Goal: Information Seeking & Learning: Learn about a topic

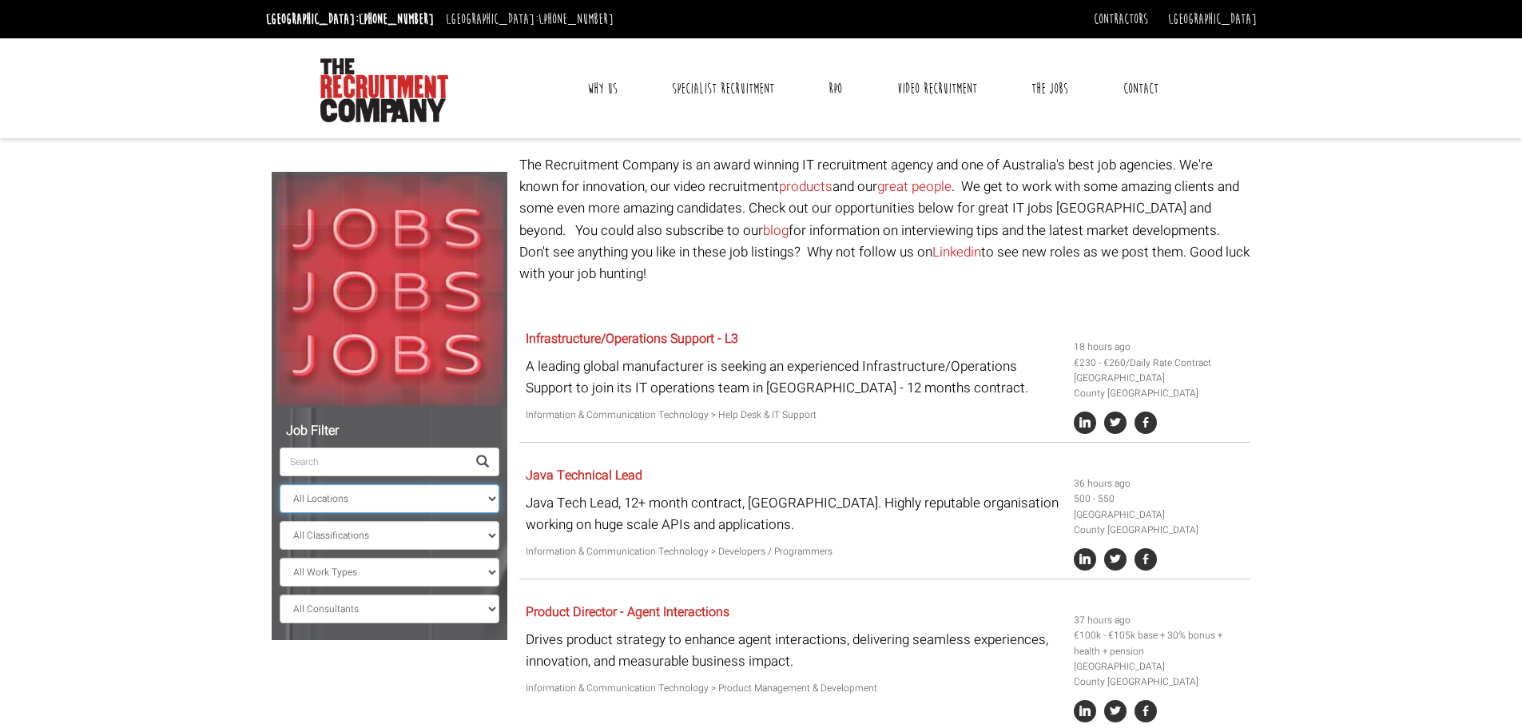
click at [418, 489] on select "All Locations [GEOGRAPHIC_DATA] [GEOGRAPHIC_DATA] [GEOGRAPHIC_DATA] [GEOGRAPHIC…" at bounding box center [390, 498] width 220 height 29
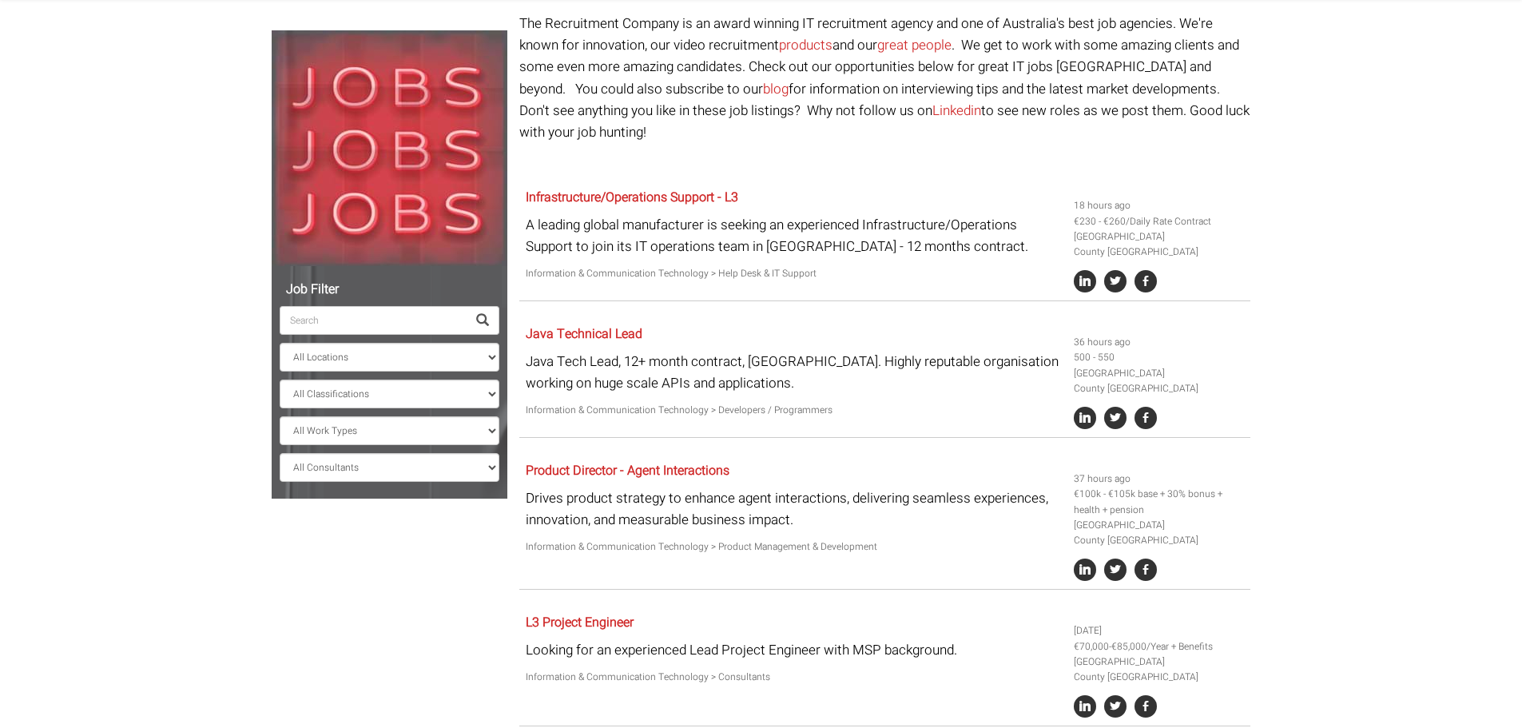
scroll to position [142, 0]
click at [428, 441] on select "All Work Types Full Time Part Time Casual Contract / Temp" at bounding box center [390, 429] width 220 height 29
click at [423, 403] on select "All Classifications Banking & Financial Services Information & Communication Te…" at bounding box center [390, 393] width 220 height 29
click at [280, 379] on select "All Classifications Banking & Financial Services Information & Communication Te…" at bounding box center [390, 393] width 220 height 29
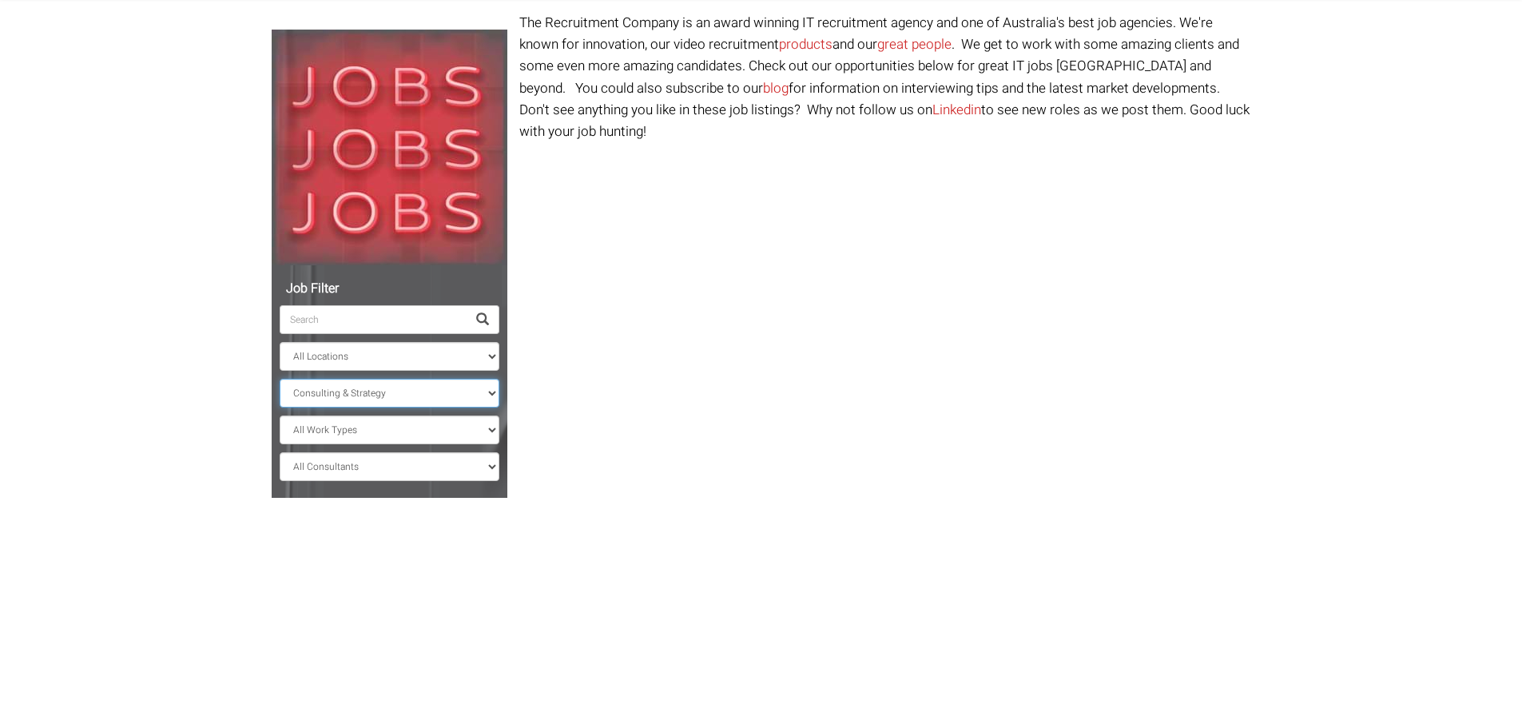
scroll to position [30, 0]
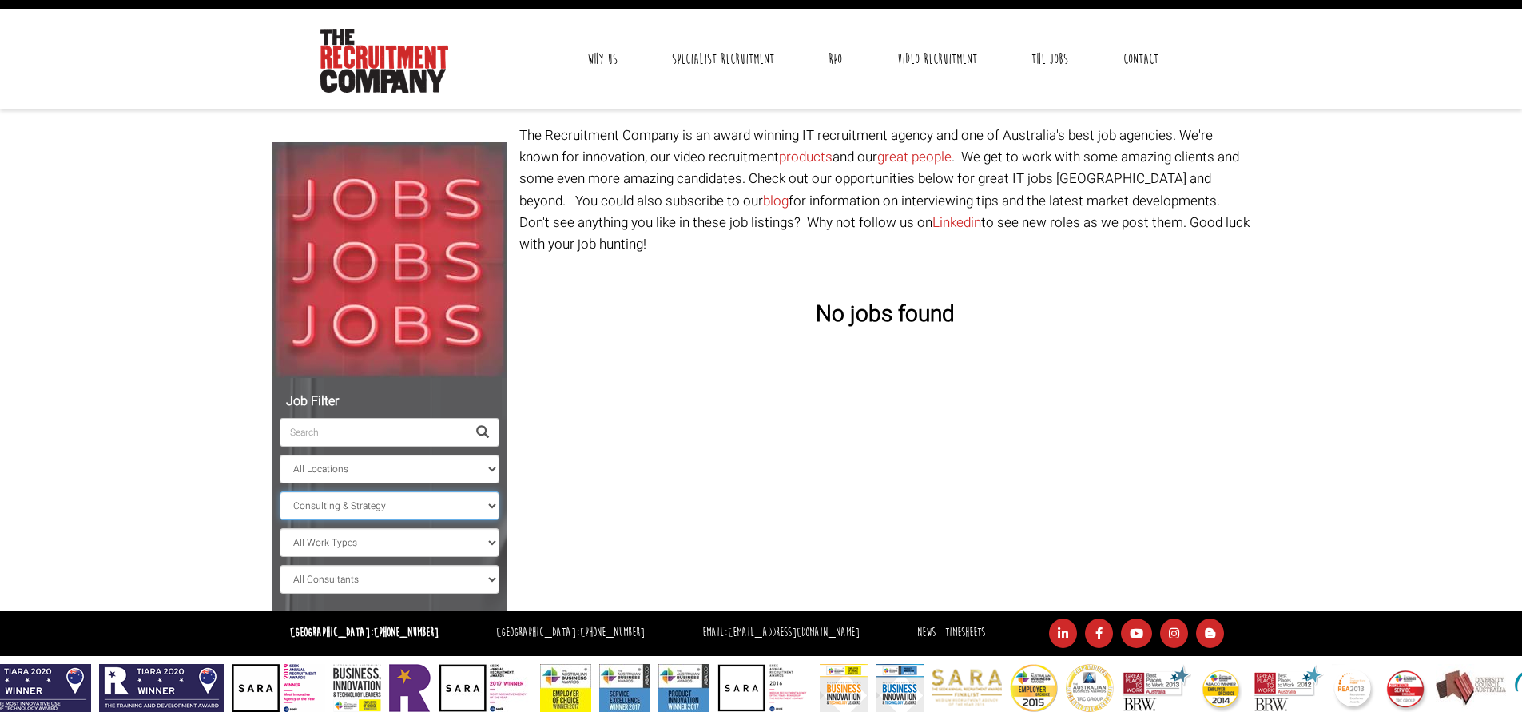
scroll to position [30, 0]
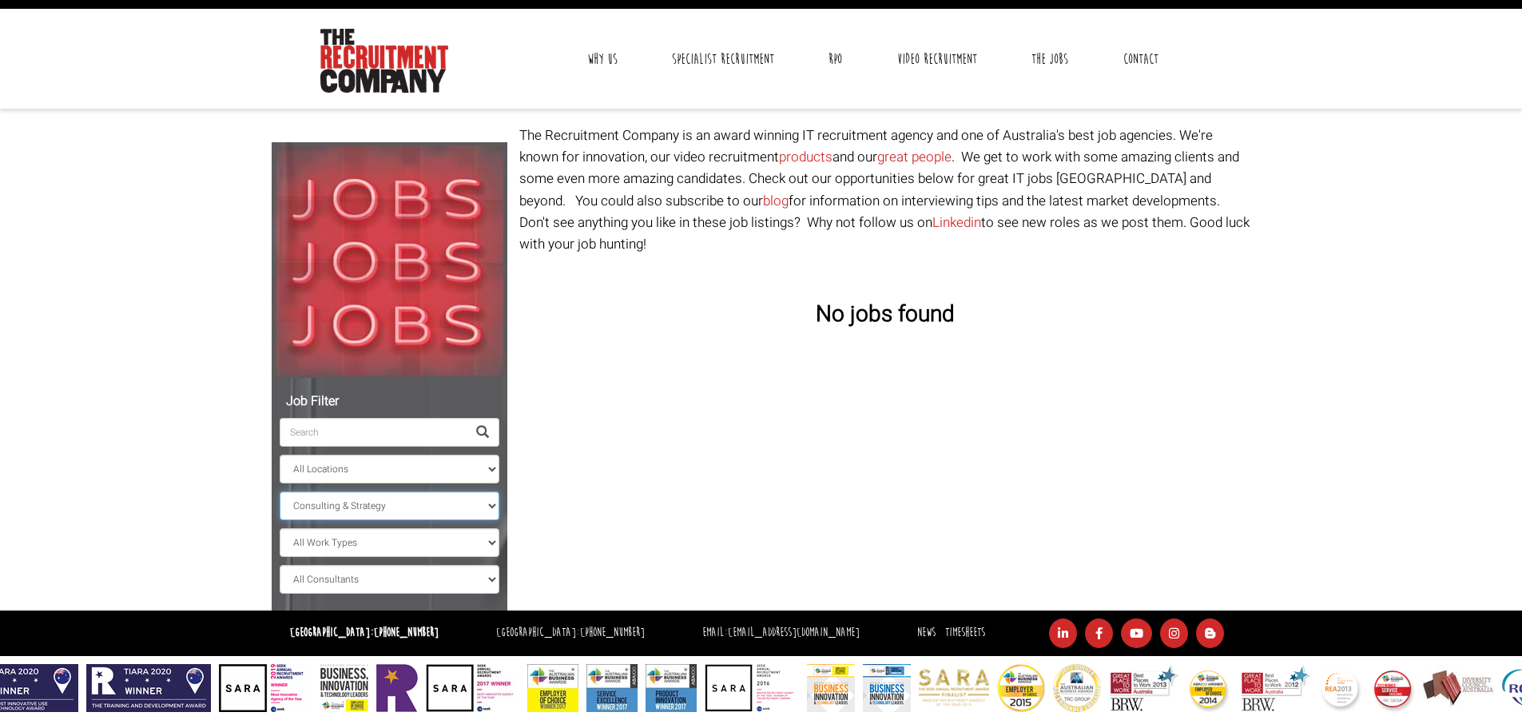
click at [399, 496] on select "All Classifications Banking & Financial Services Information & Communication Te…" at bounding box center [390, 505] width 220 height 29
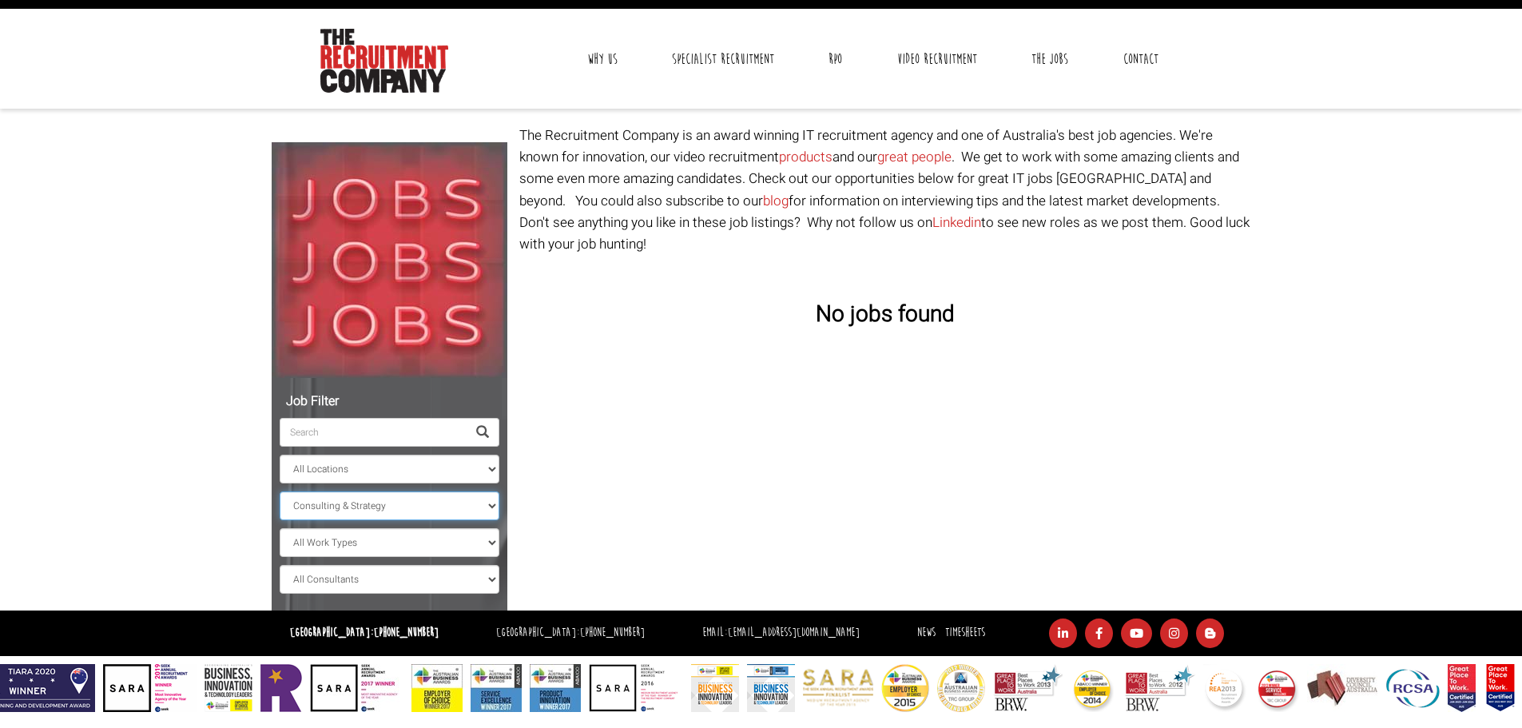
select select "Banking & Financial Services"
click at [280, 491] on select "All Classifications Banking & Financial Services Information & Communication Te…" at bounding box center [390, 505] width 220 height 29
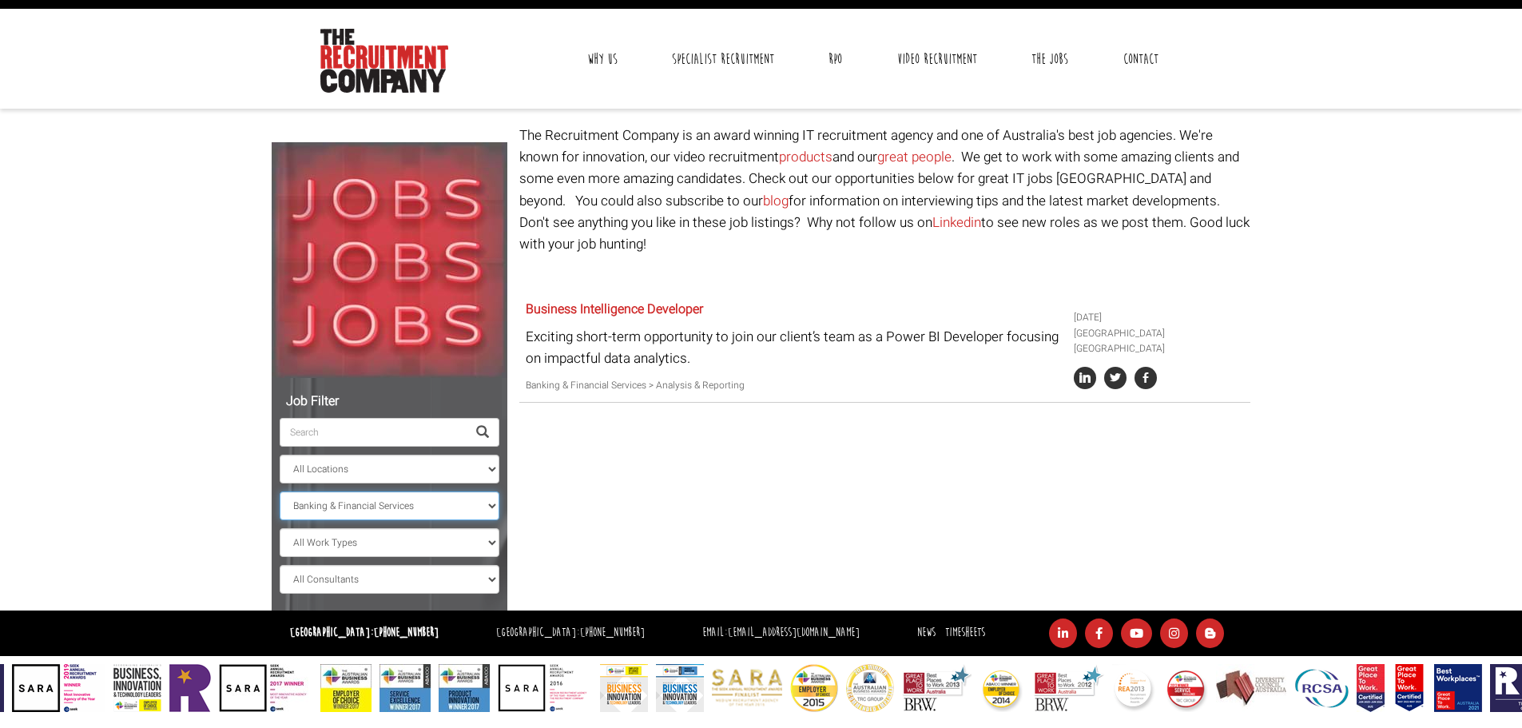
click at [413, 505] on select "All Classifications Banking & Financial Services Information & Communication Te…" at bounding box center [390, 505] width 220 height 29
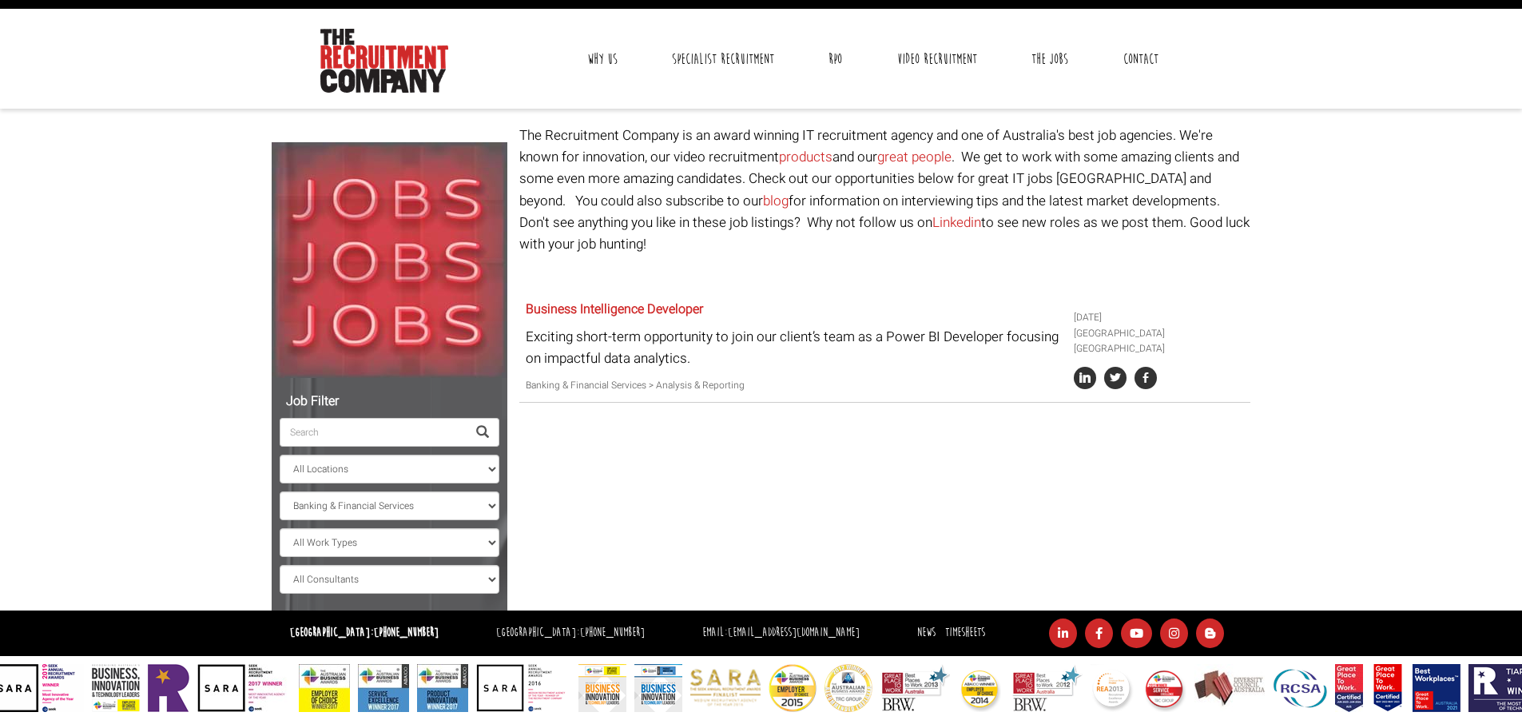
click at [402, 135] on div "Job Filter All Locations [GEOGRAPHIC_DATA] [GEOGRAPHIC_DATA] [GEOGRAPHIC_DATA] …" at bounding box center [390, 368] width 248 height 486
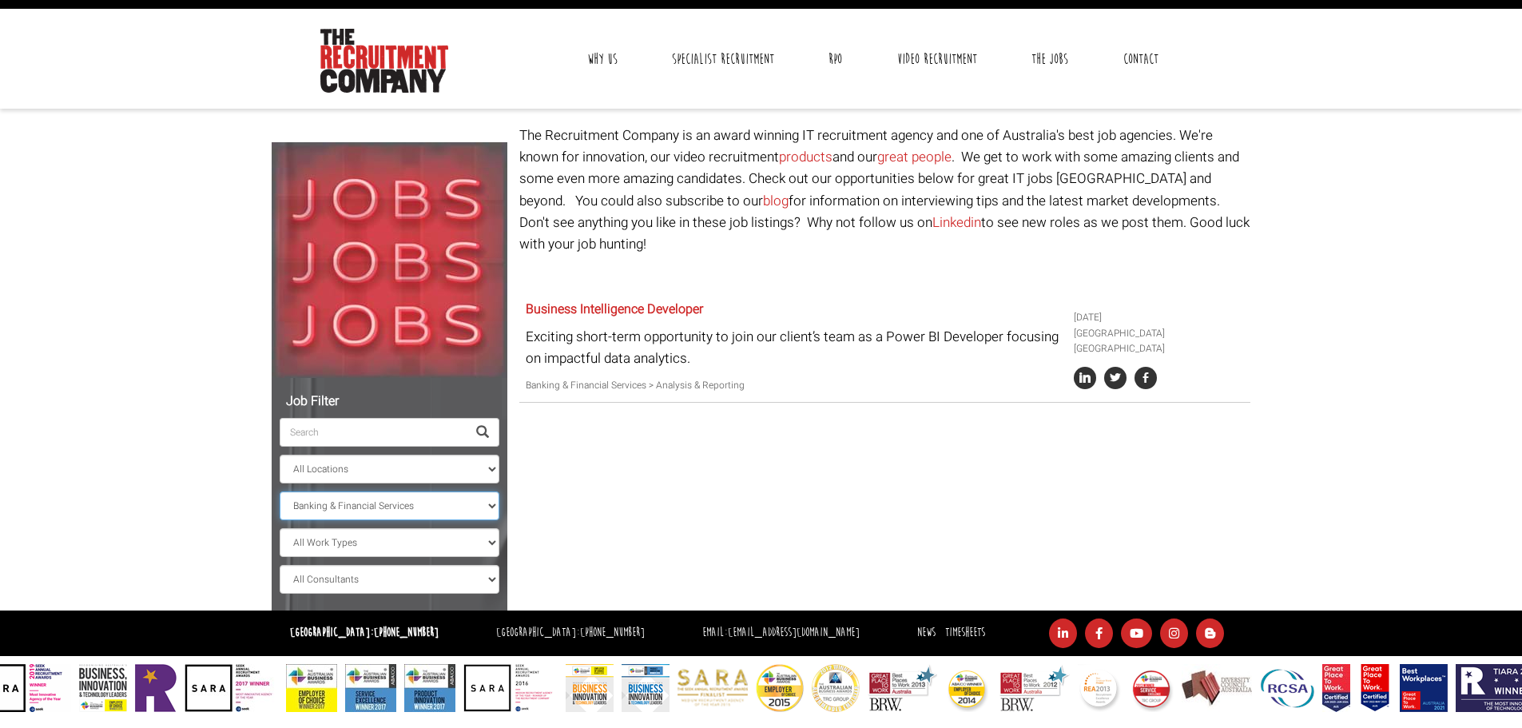
click at [409, 498] on select "All Classifications Banking & Financial Services Information & Communication Te…" at bounding box center [390, 505] width 220 height 29
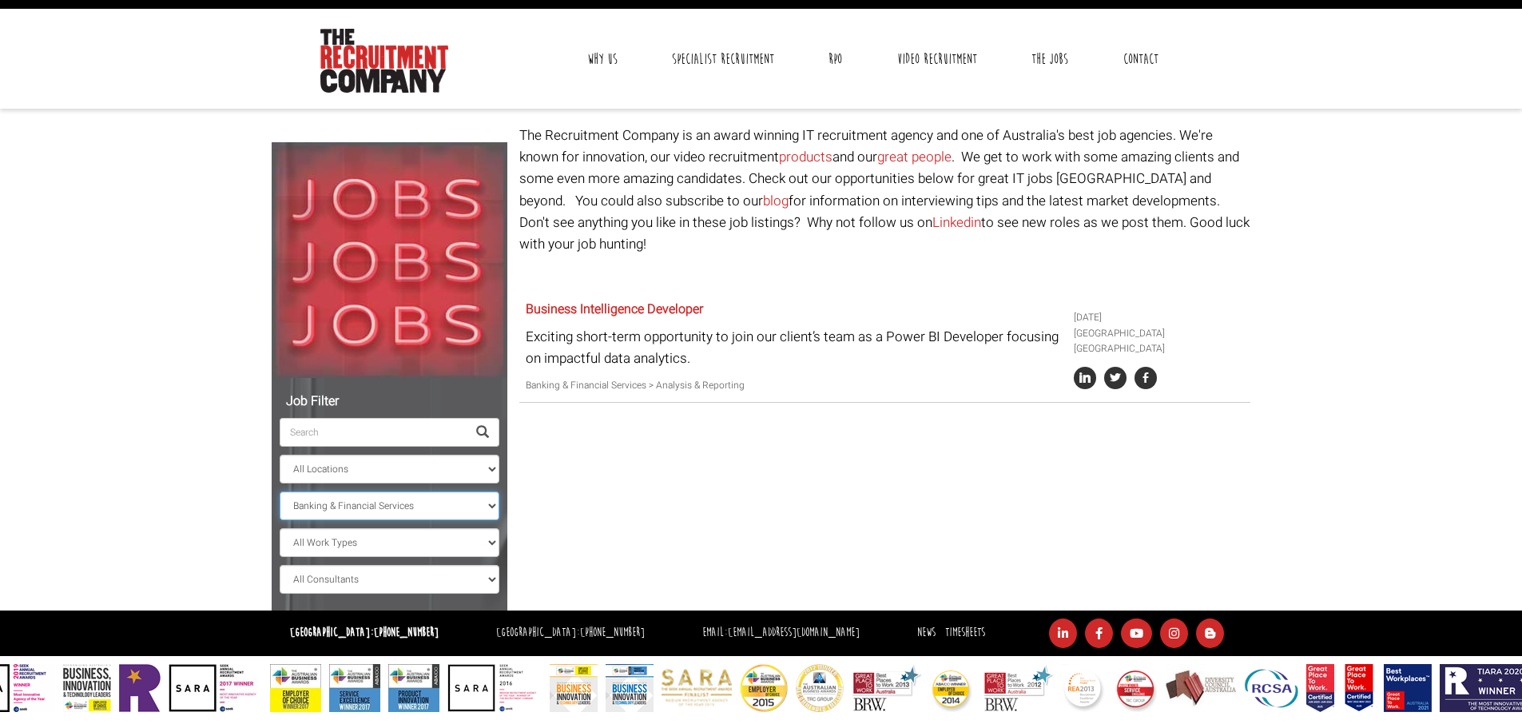
select select
click at [280, 491] on select "All Classifications Banking & Financial Services Information & Communication Te…" at bounding box center [390, 505] width 220 height 29
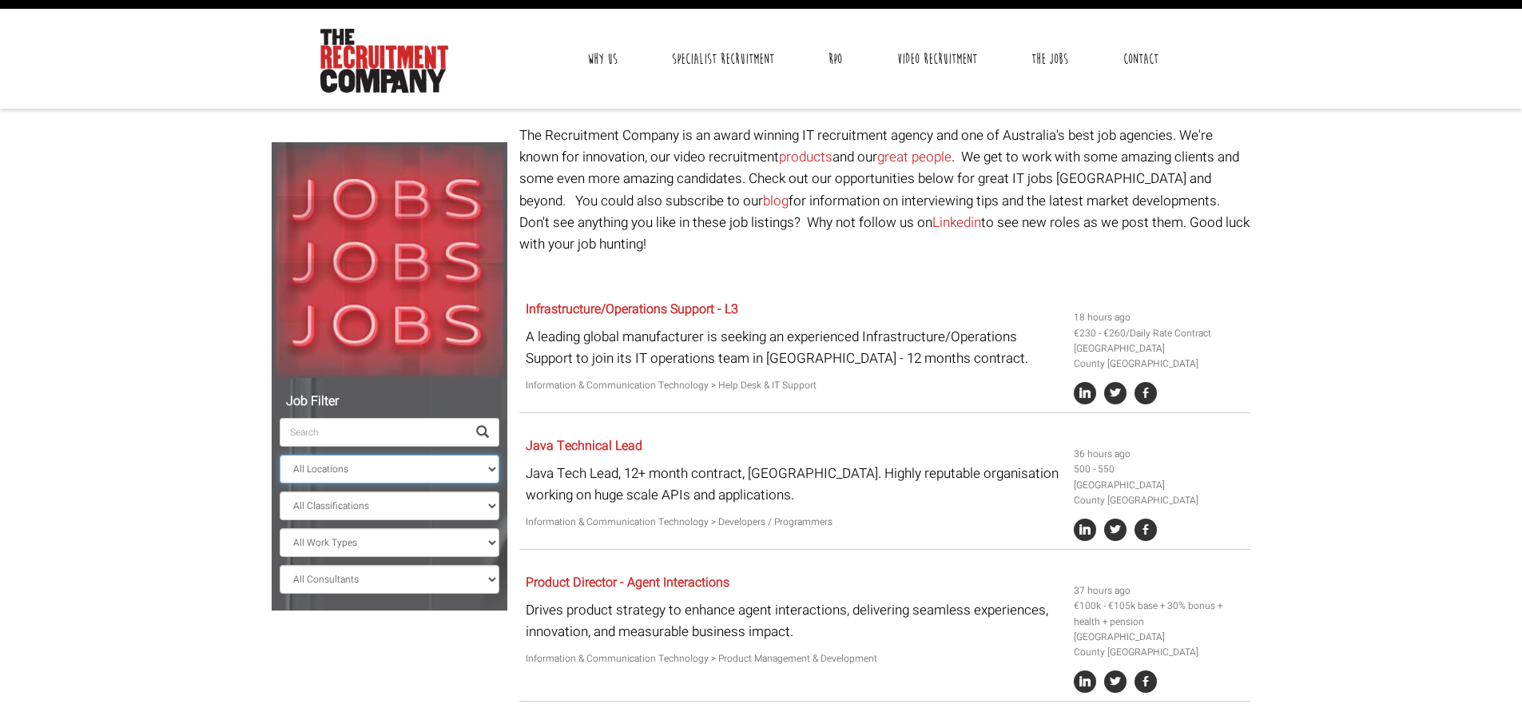
click at [400, 470] on select "All Locations [GEOGRAPHIC_DATA] [GEOGRAPHIC_DATA] [GEOGRAPHIC_DATA] [GEOGRAPHIC…" at bounding box center [390, 469] width 220 height 29
click at [280, 455] on select "All Locations [GEOGRAPHIC_DATA] [GEOGRAPHIC_DATA] [GEOGRAPHIC_DATA] [GEOGRAPHIC…" at bounding box center [390, 469] width 220 height 29
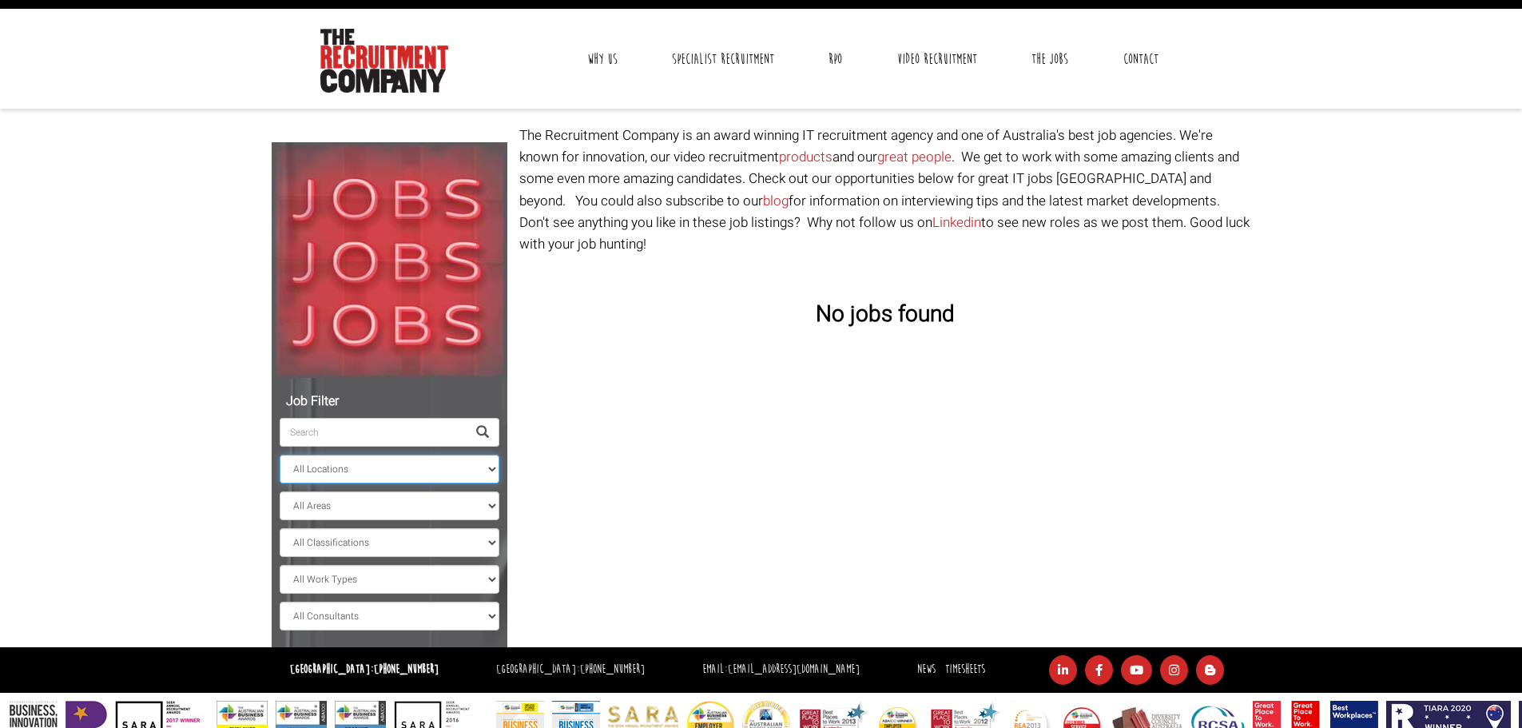
click at [413, 477] on select "All Locations [GEOGRAPHIC_DATA] [GEOGRAPHIC_DATA] [GEOGRAPHIC_DATA] [GEOGRAPHIC…" at bounding box center [390, 469] width 220 height 29
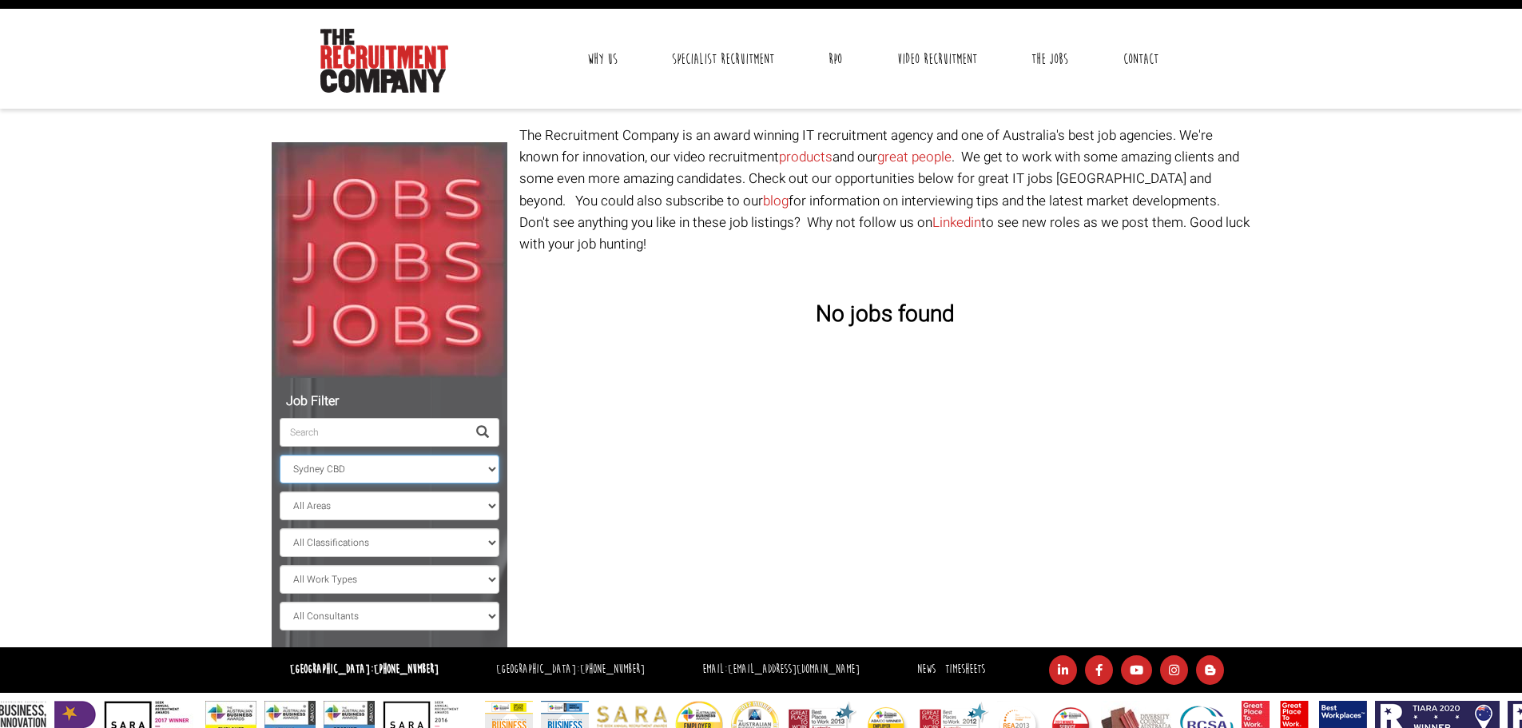
click at [280, 455] on select "All Locations [GEOGRAPHIC_DATA] [GEOGRAPHIC_DATA] [GEOGRAPHIC_DATA] [GEOGRAPHIC…" at bounding box center [390, 469] width 220 height 29
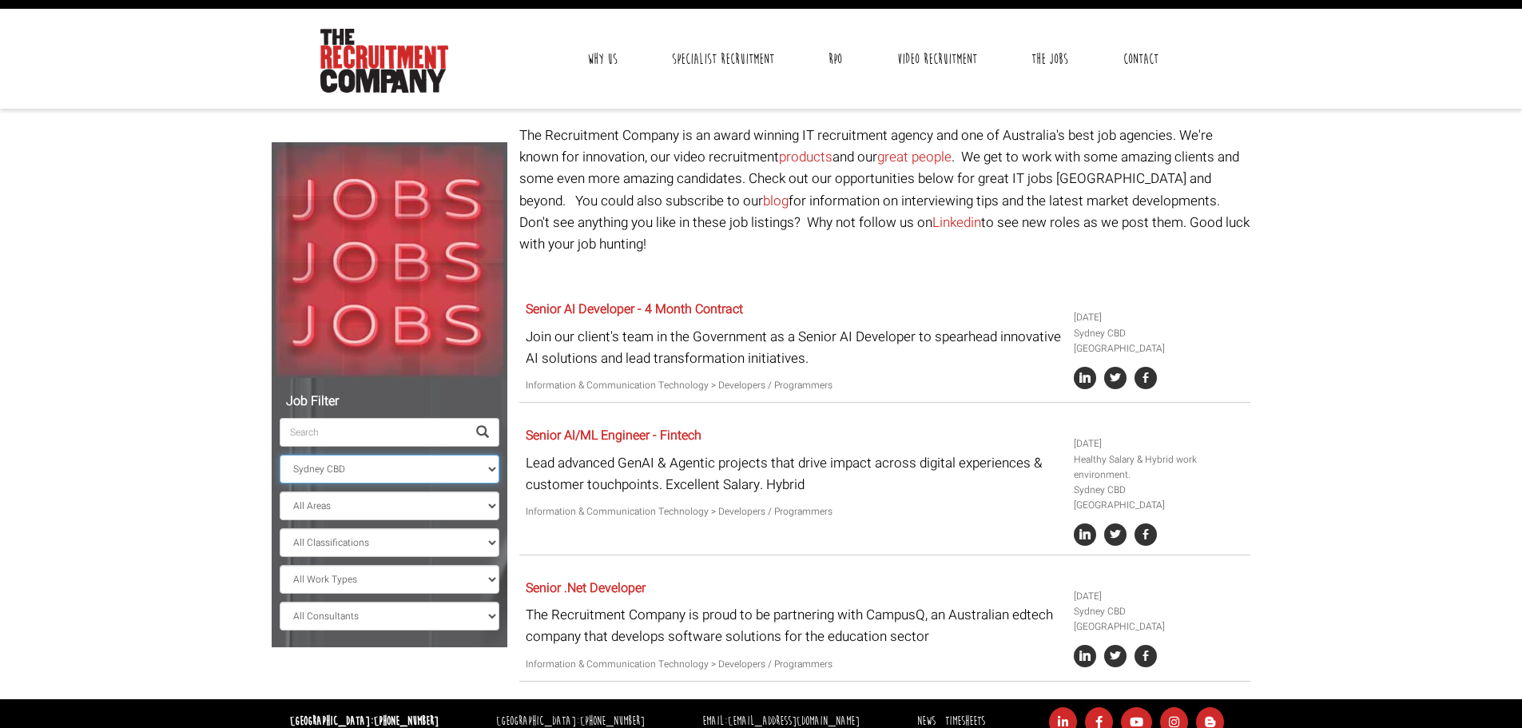
scroll to position [97, 0]
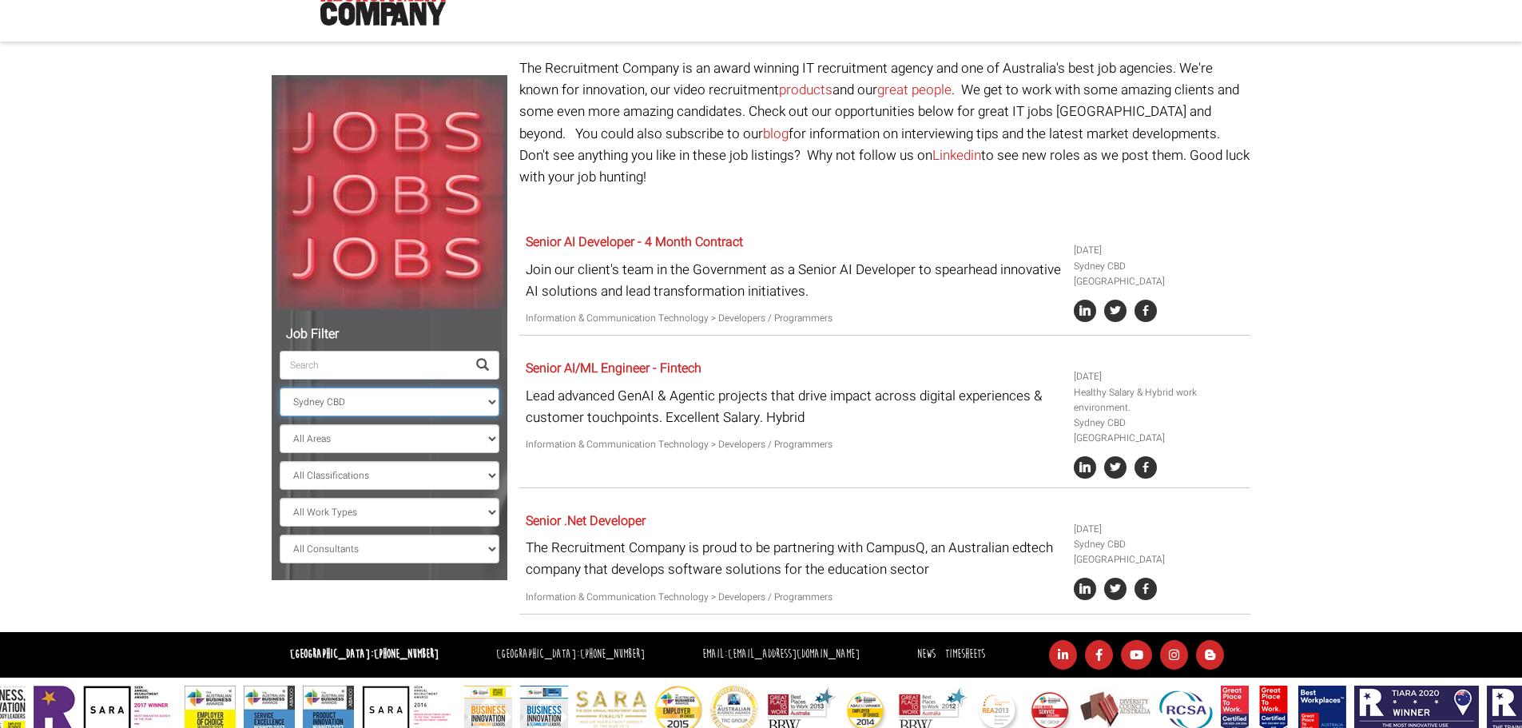
click at [449, 405] on select "All Locations [GEOGRAPHIC_DATA] [GEOGRAPHIC_DATA] [GEOGRAPHIC_DATA] [GEOGRAPHIC…" at bounding box center [390, 401] width 220 height 29
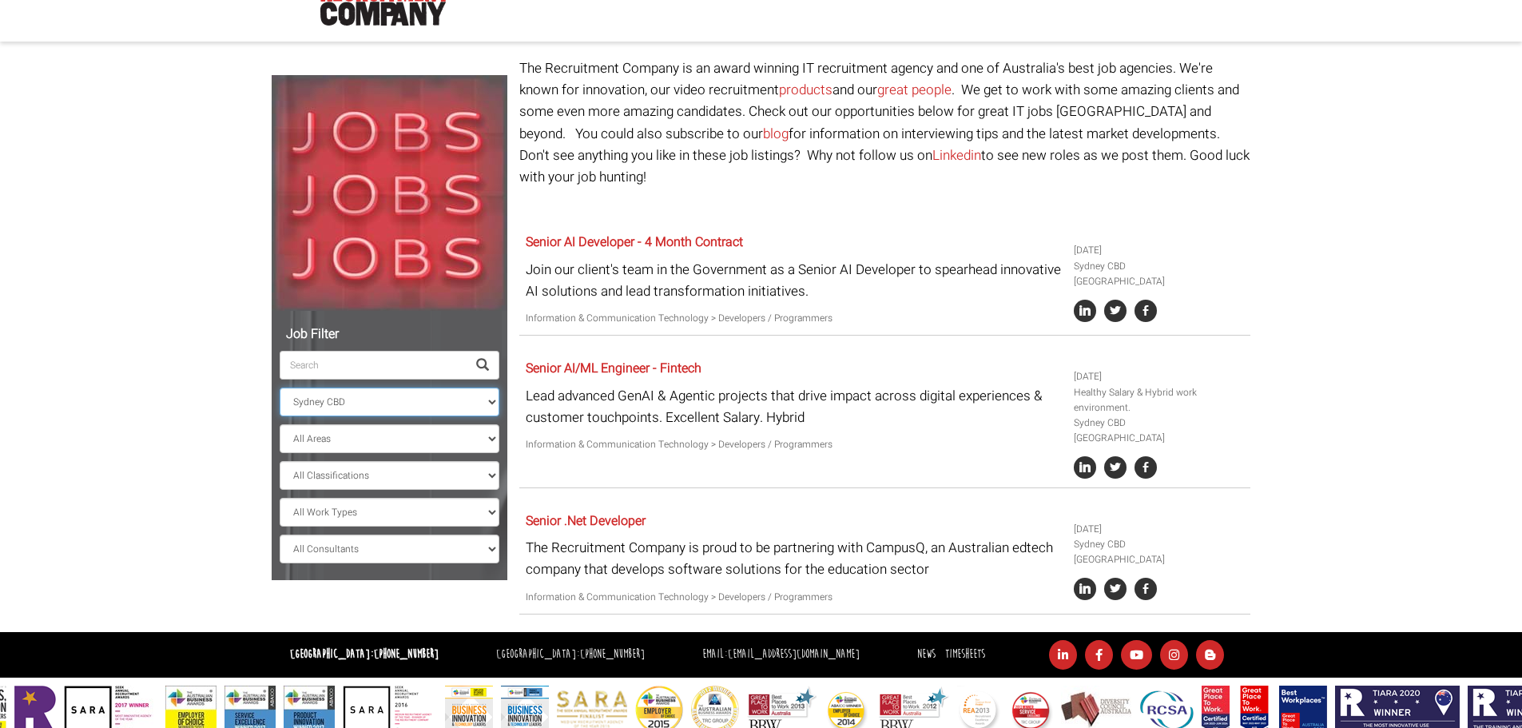
click at [280, 387] on select "All Locations [GEOGRAPHIC_DATA] [GEOGRAPHIC_DATA] [GEOGRAPHIC_DATA] [GEOGRAPHIC…" at bounding box center [390, 401] width 220 height 29
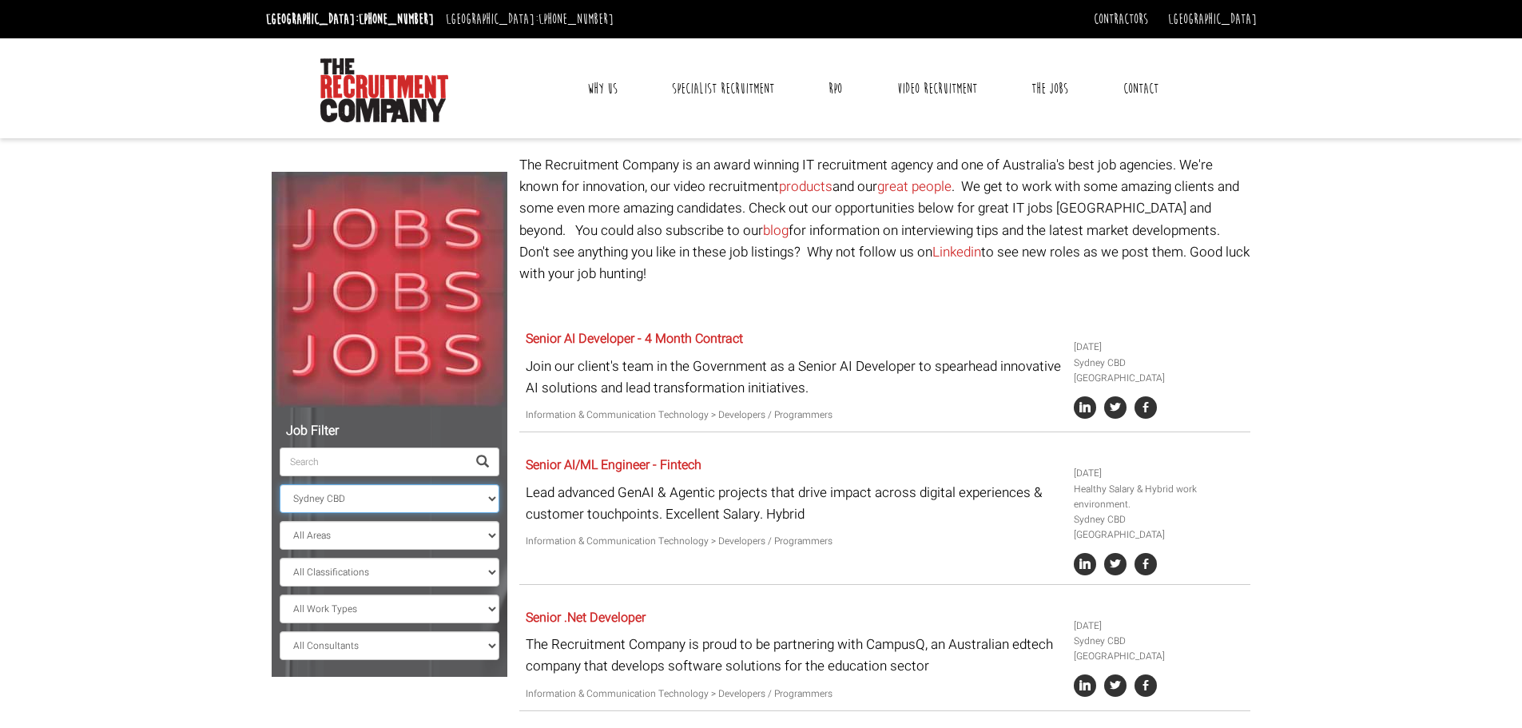
scroll to position [97, 0]
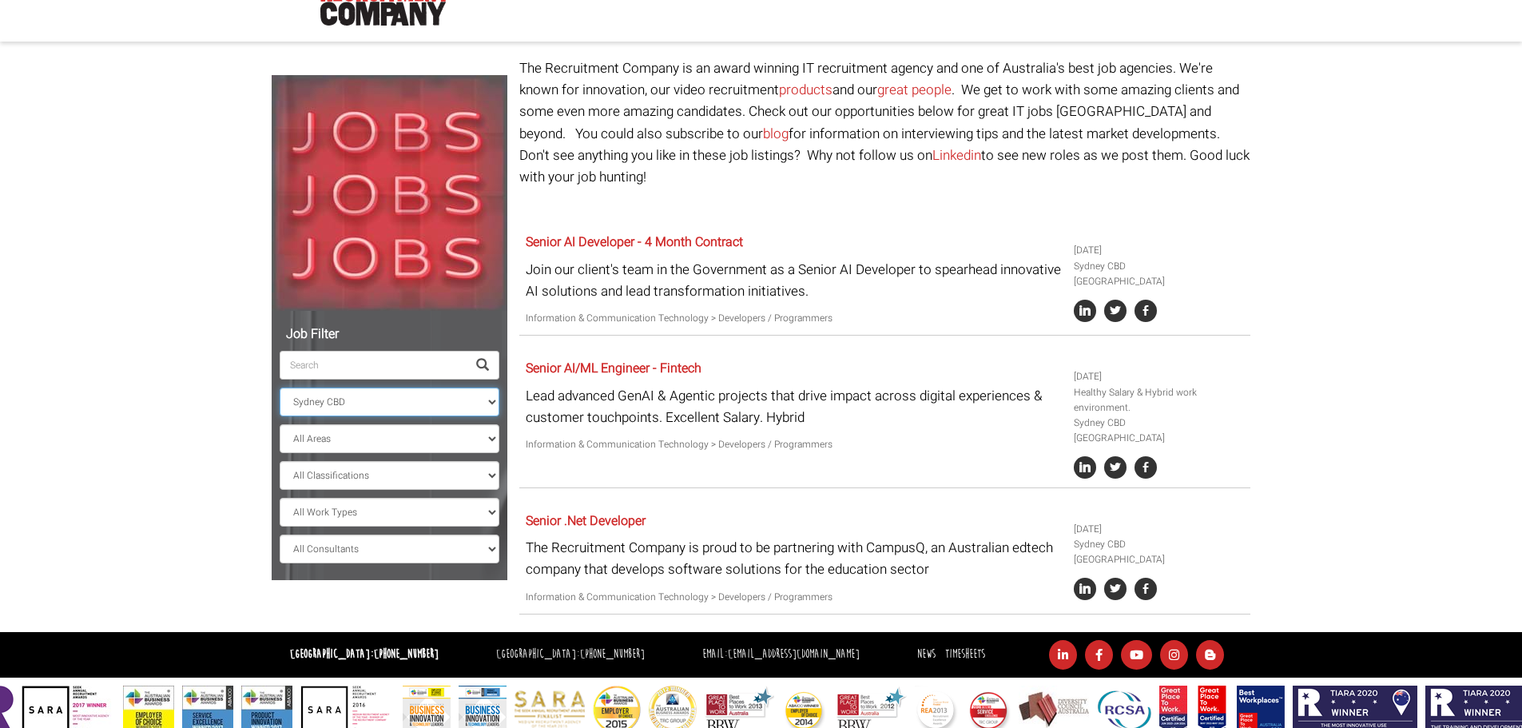
click at [421, 394] on select "All Locations [GEOGRAPHIC_DATA] [GEOGRAPHIC_DATA] [GEOGRAPHIC_DATA] [GEOGRAPHIC…" at bounding box center [390, 401] width 220 height 29
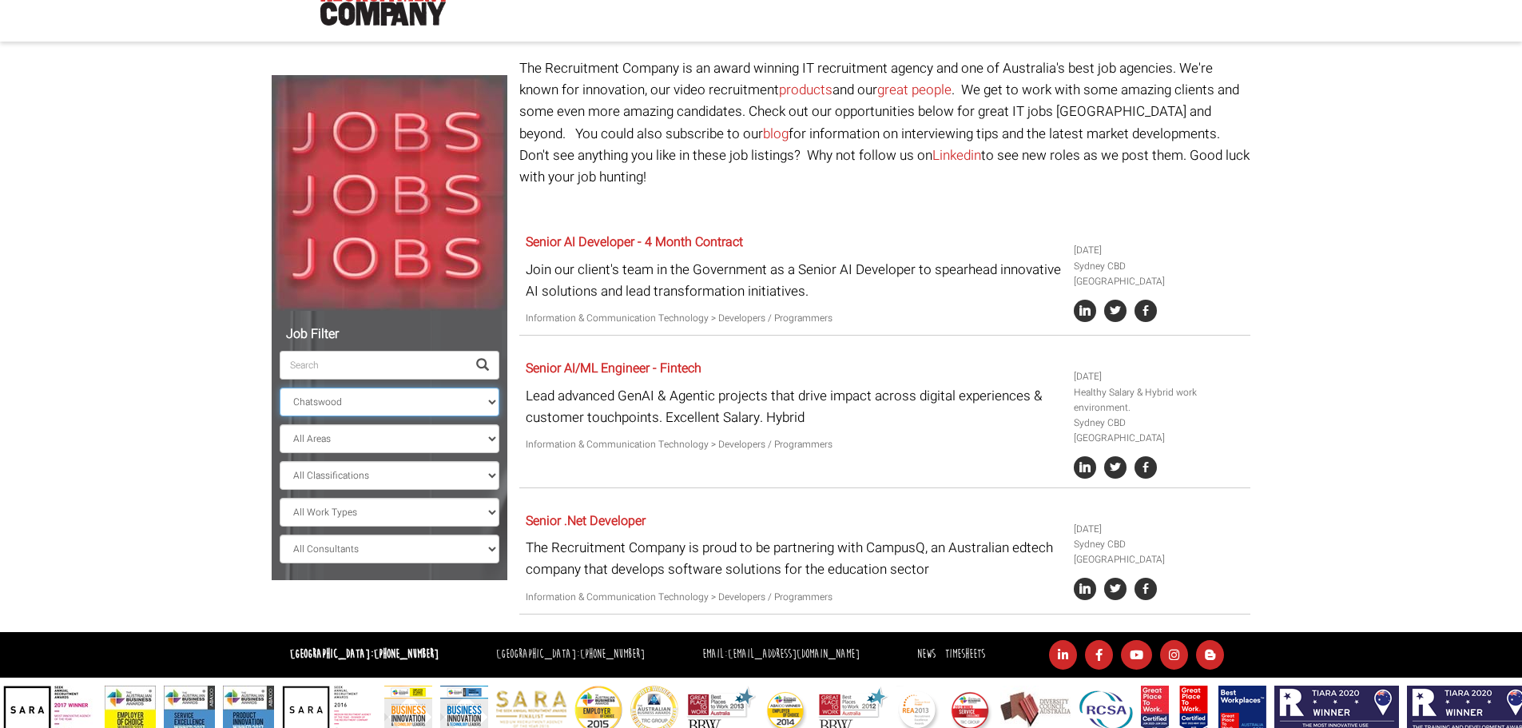
click at [280, 414] on select "All Locations [GEOGRAPHIC_DATA] [GEOGRAPHIC_DATA] [GEOGRAPHIC_DATA] [GEOGRAPHIC…" at bounding box center [390, 401] width 220 height 29
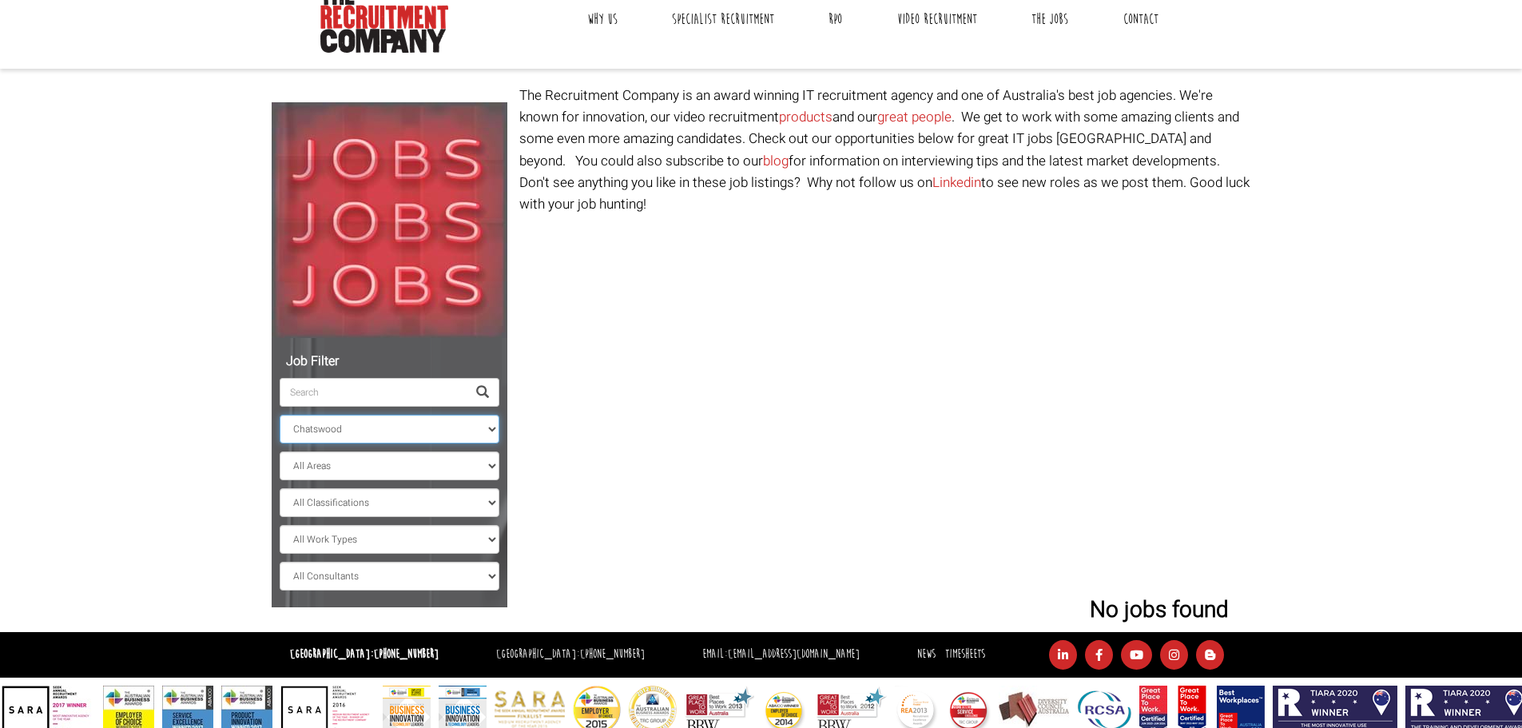
scroll to position [66, 0]
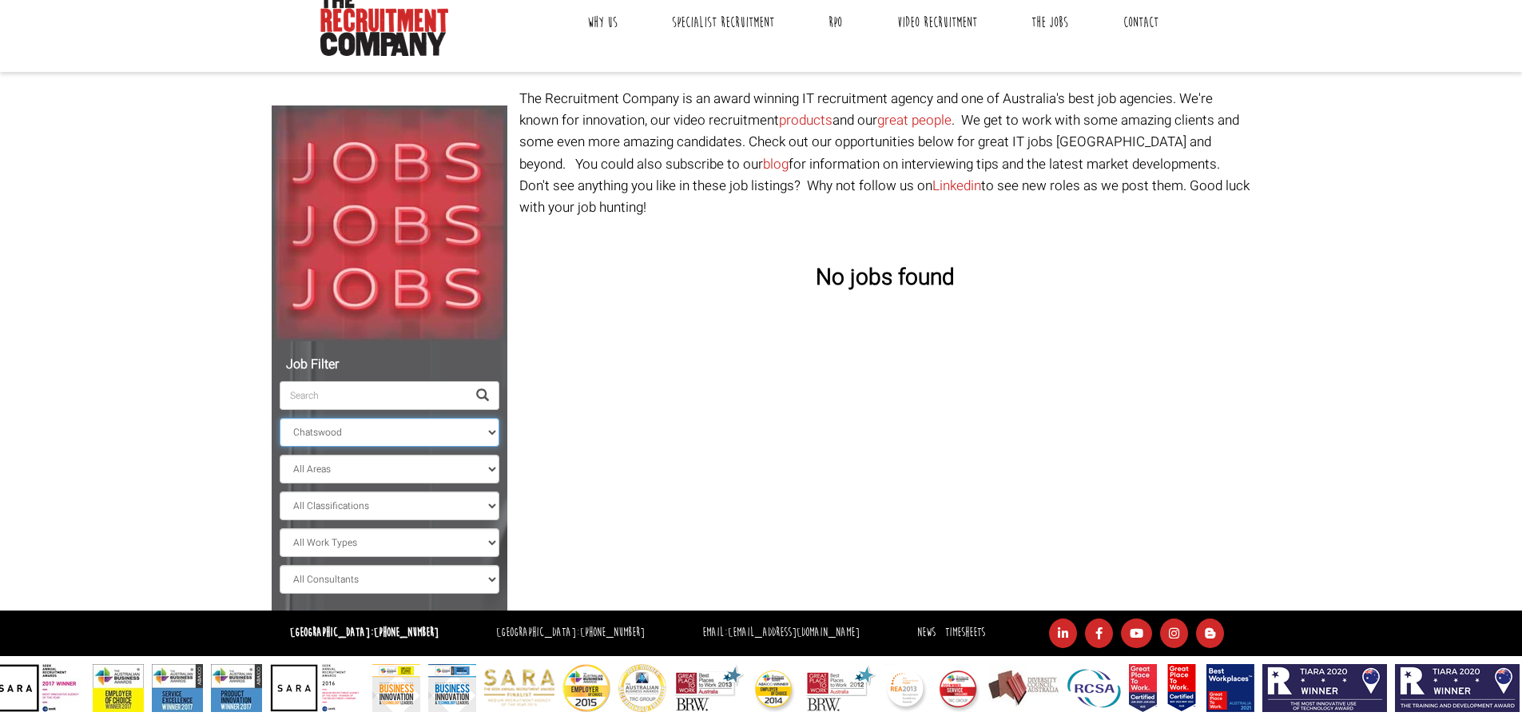
click at [418, 428] on select "All Locations [GEOGRAPHIC_DATA] [GEOGRAPHIC_DATA] [GEOGRAPHIC_DATA] [GEOGRAPHIC…" at bounding box center [390, 432] width 220 height 29
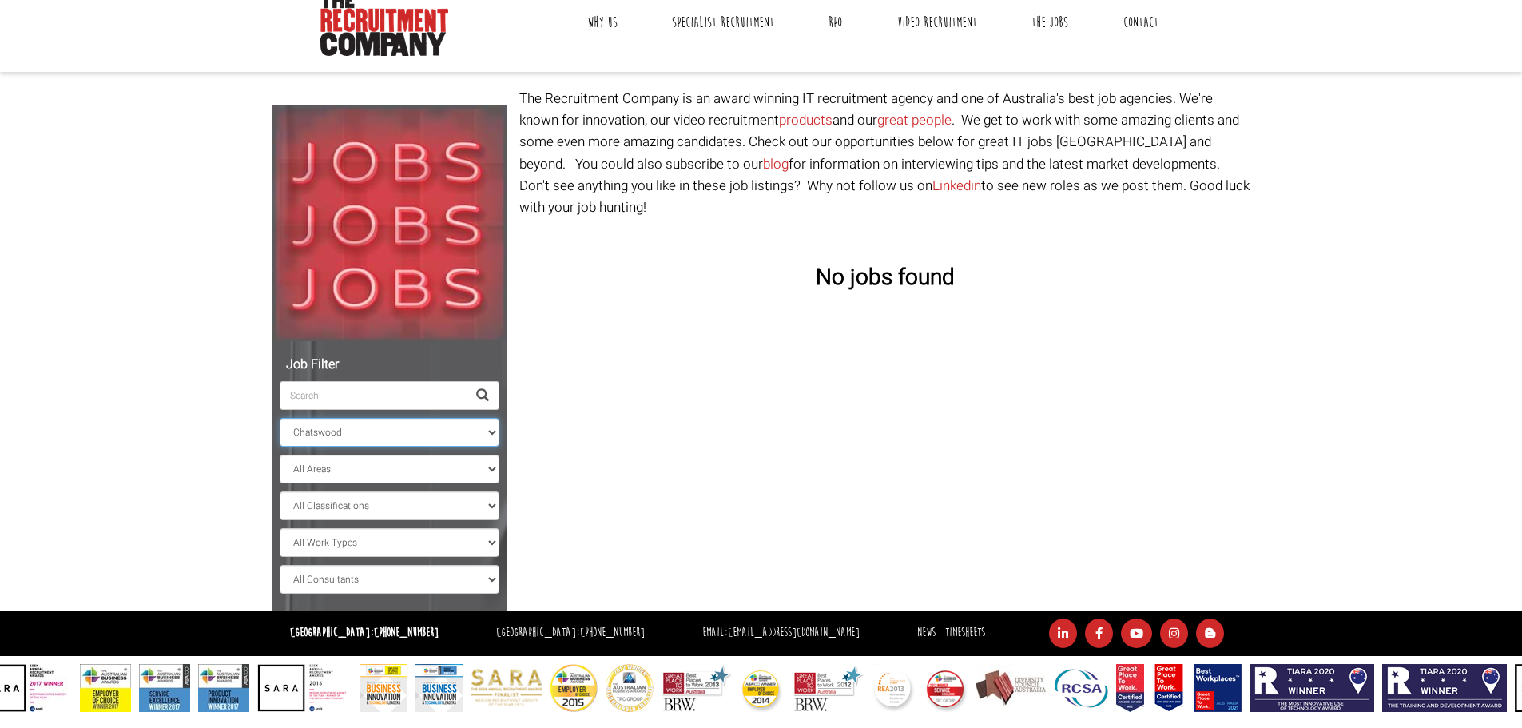
select select "[GEOGRAPHIC_DATA]"
click at [280, 418] on select "All Locations [GEOGRAPHIC_DATA] [GEOGRAPHIC_DATA] [GEOGRAPHIC_DATA] [GEOGRAPHIC…" at bounding box center [390, 432] width 220 height 29
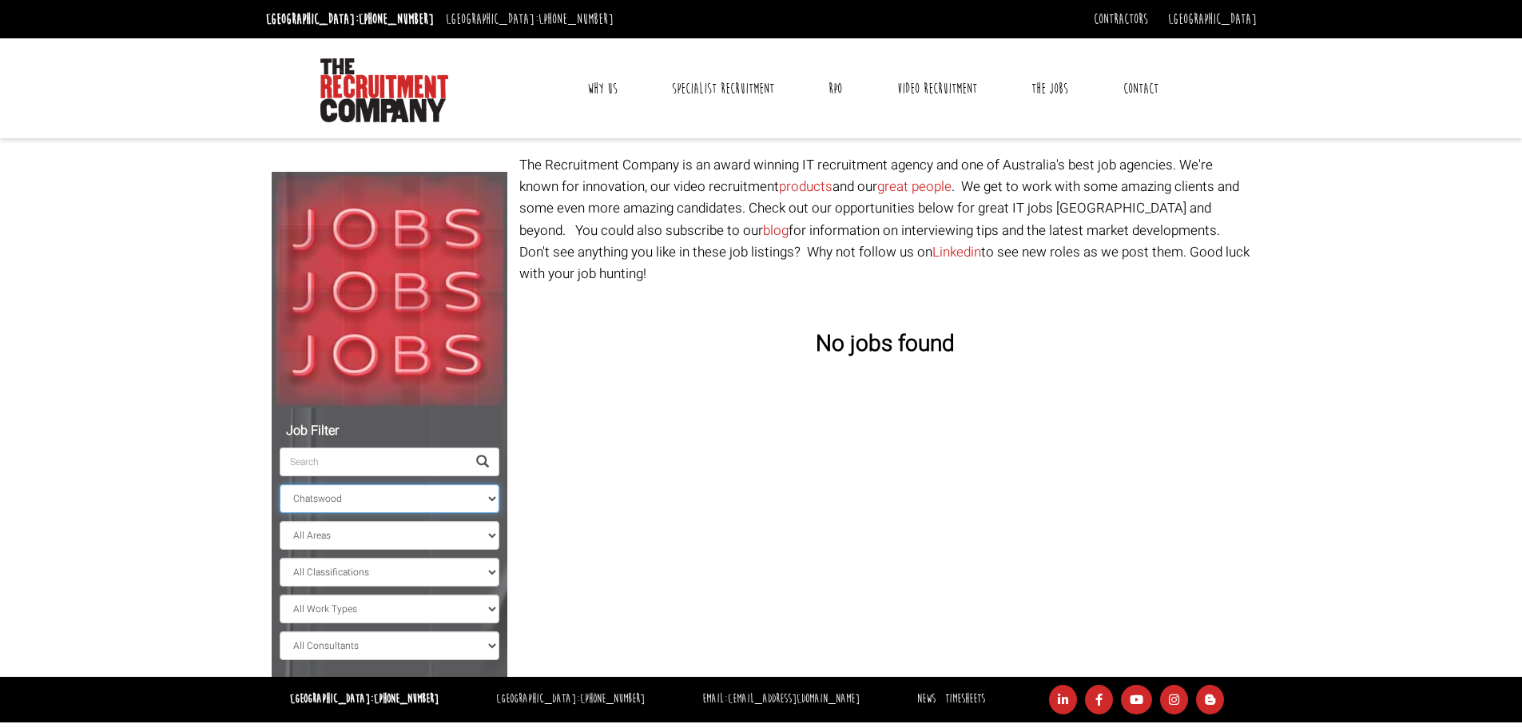
scroll to position [66, 0]
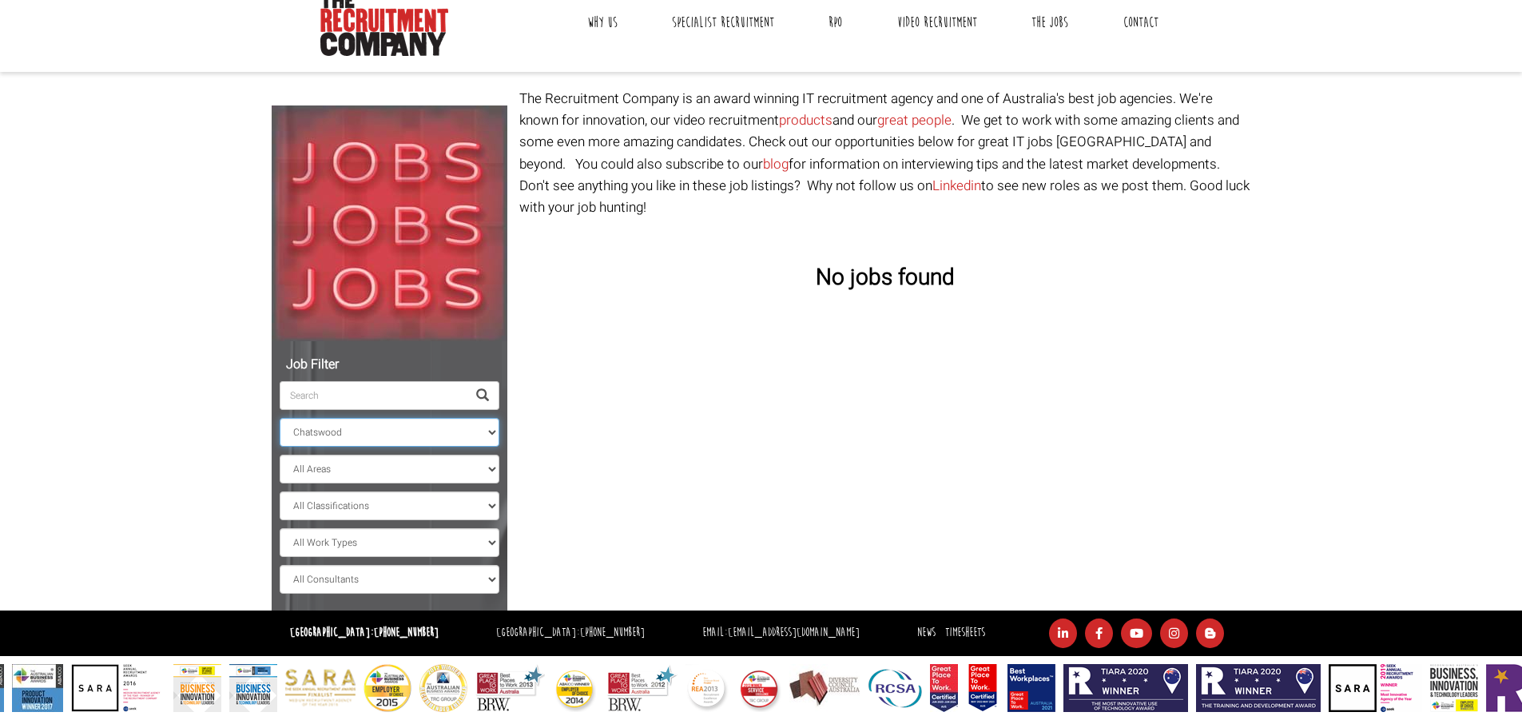
scroll to position [30, 0]
